Goal: Task Accomplishment & Management: Manage account settings

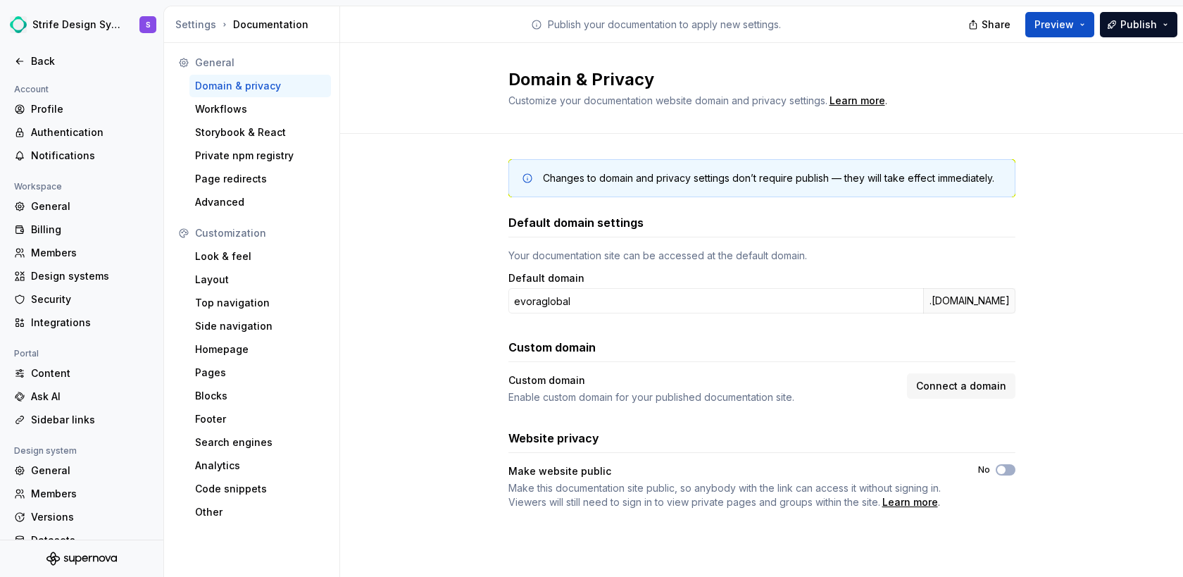
type button "on"
click at [1011, 471] on button "No" at bounding box center [1006, 469] width 20 height 11
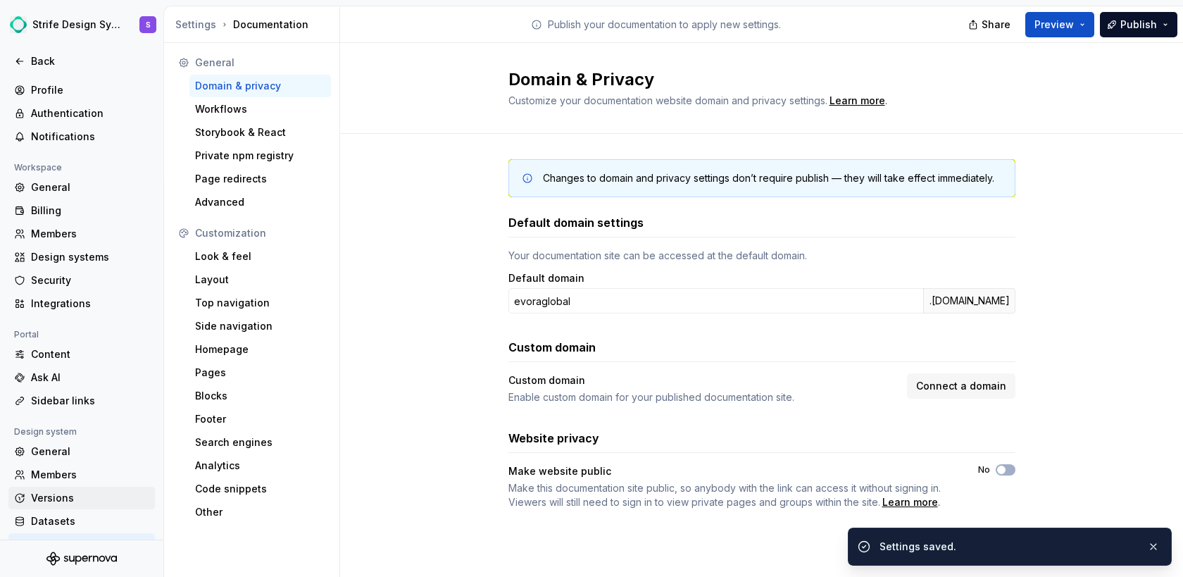
scroll to position [44, 0]
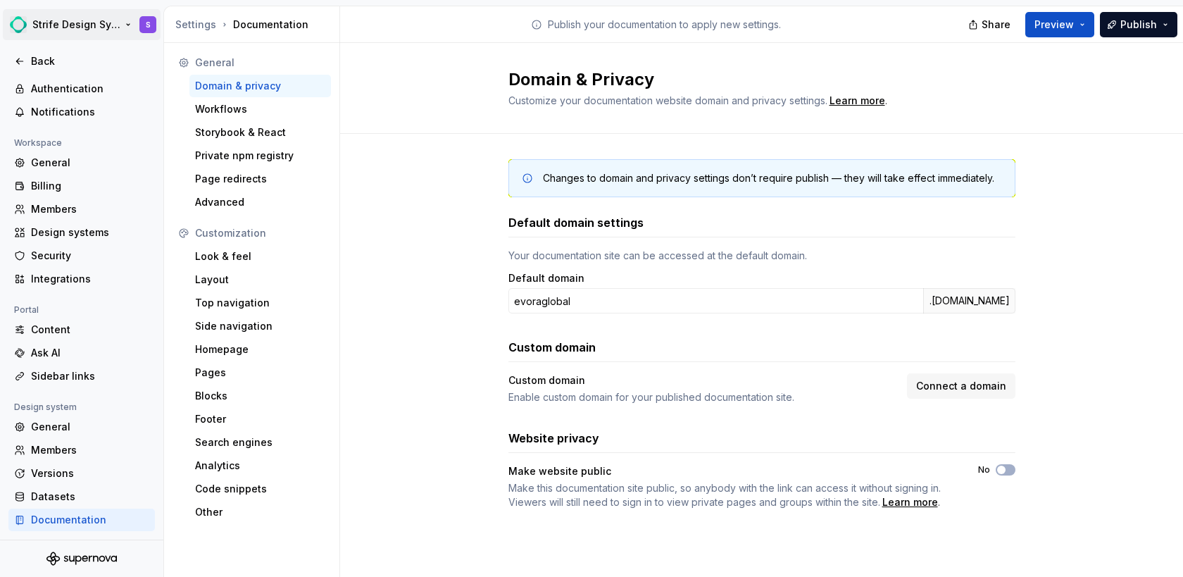
click at [118, 30] on html "Strife Design System S Back Account Profile Authentication Notifications Worksp…" at bounding box center [591, 288] width 1183 height 577
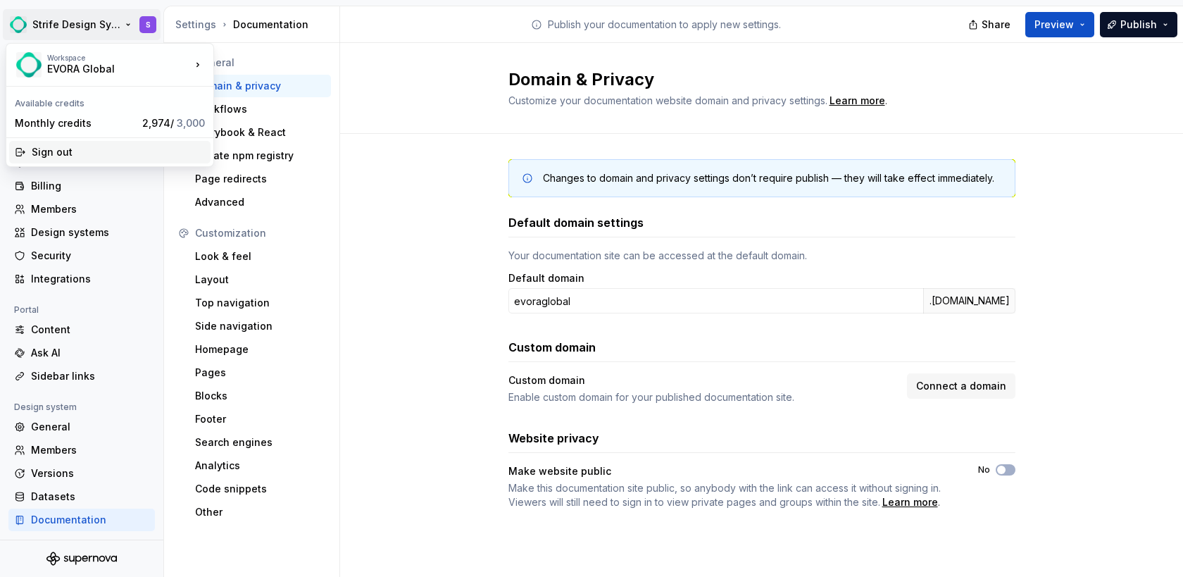
click at [73, 147] on div "Sign out" at bounding box center [118, 152] width 173 height 14
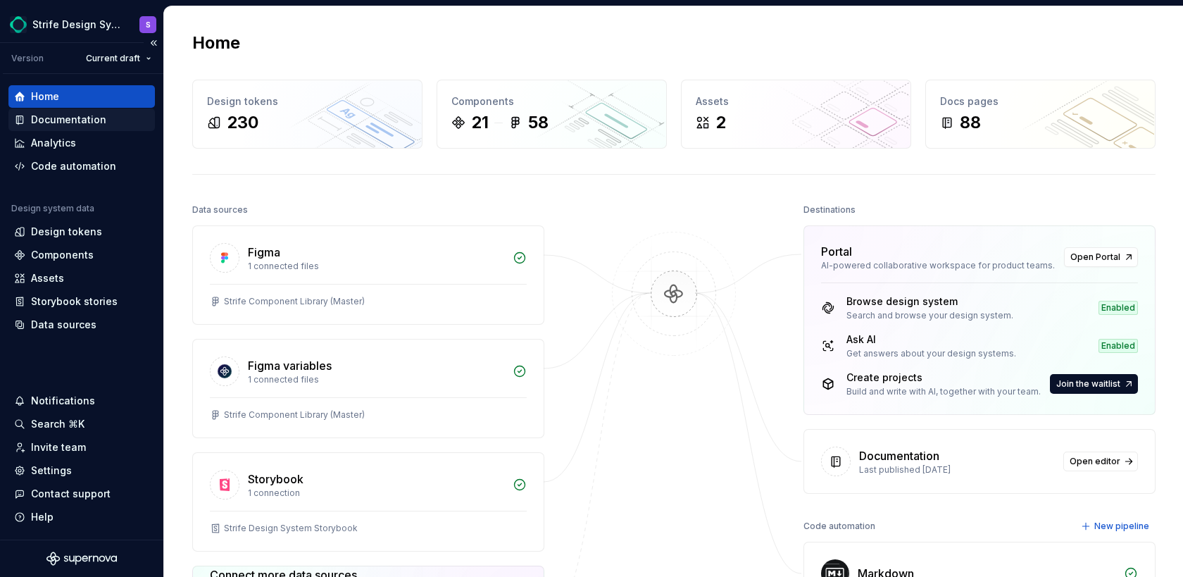
click at [87, 114] on div "Documentation" at bounding box center [68, 120] width 75 height 14
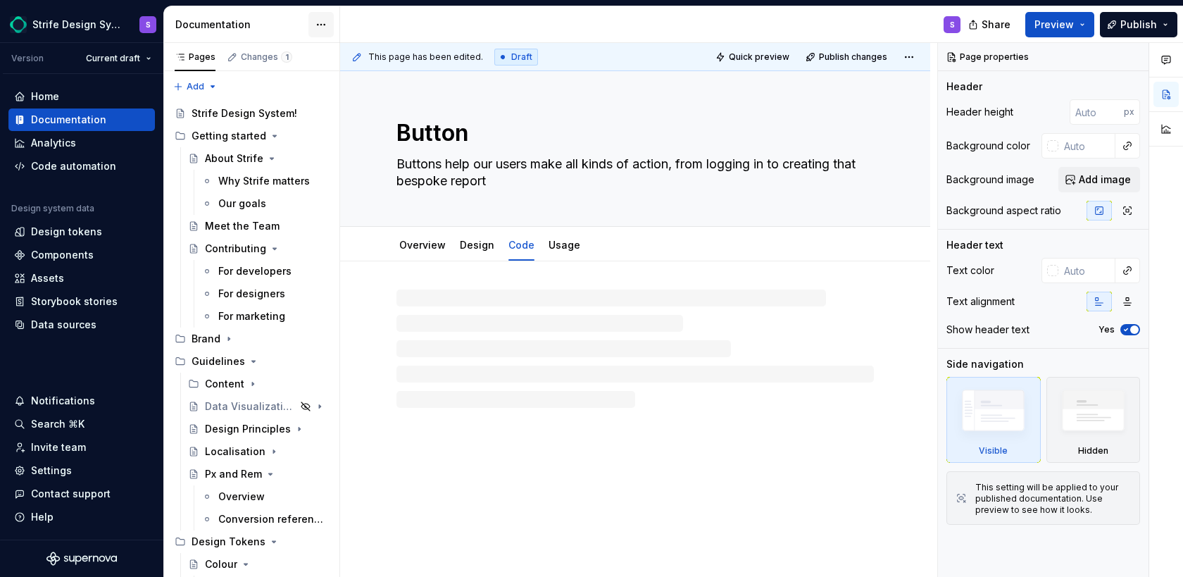
click at [332, 20] on html "Strife Design System S Version Current draft Home Documentation Analytics Code …" at bounding box center [591, 288] width 1183 height 577
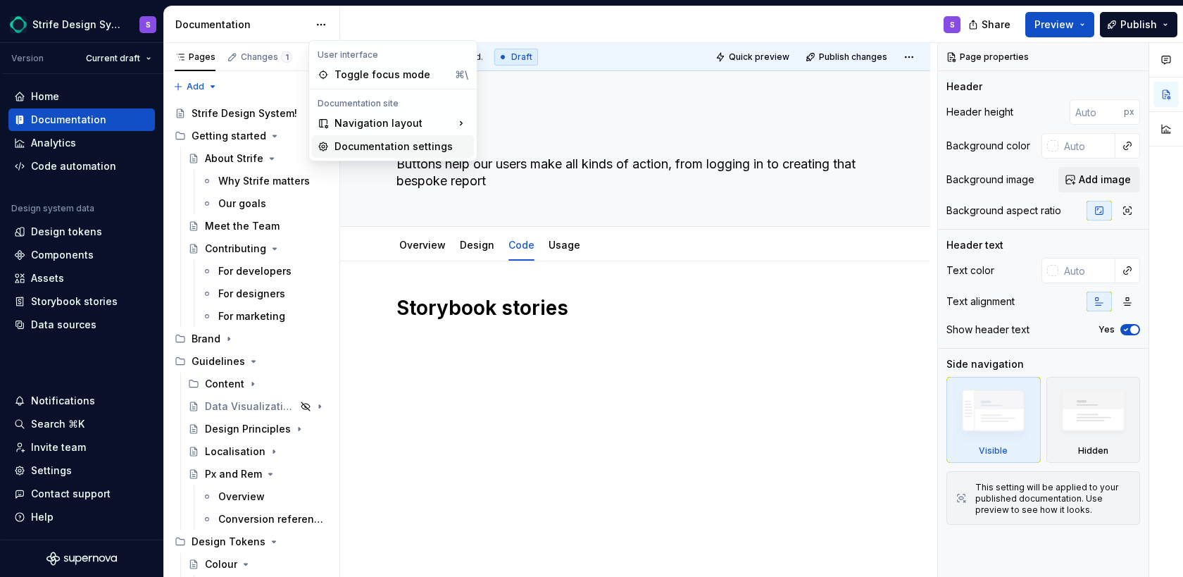
click at [363, 149] on div "Documentation settings" at bounding box center [401, 146] width 134 height 14
type textarea "*"
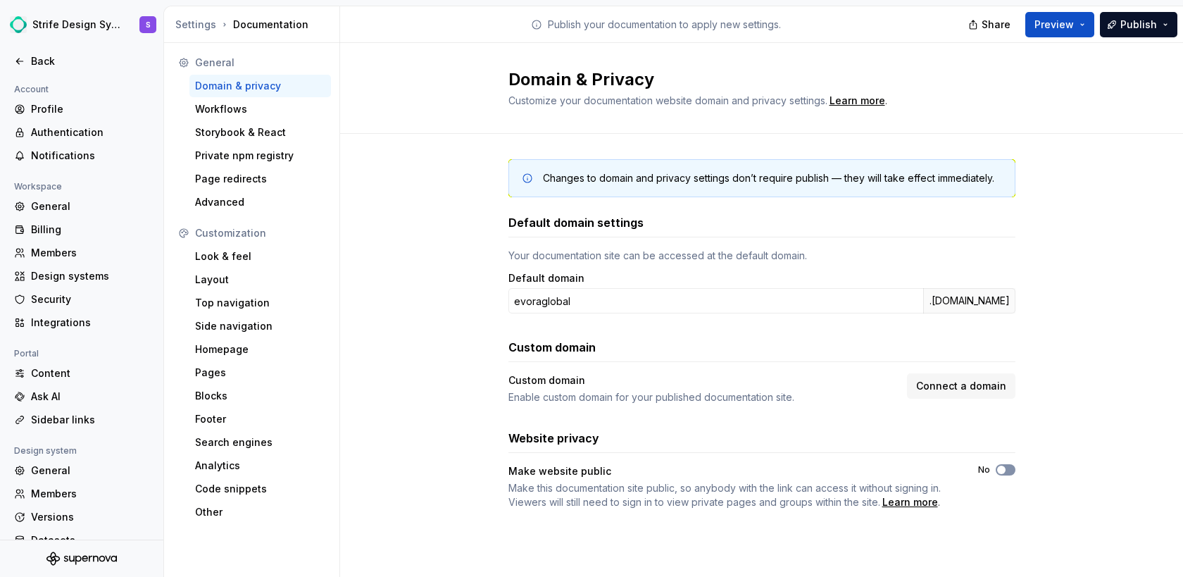
click at [1003, 475] on button "No" at bounding box center [1006, 469] width 20 height 11
